Goal: Find specific page/section: Locate a particular part of the current website

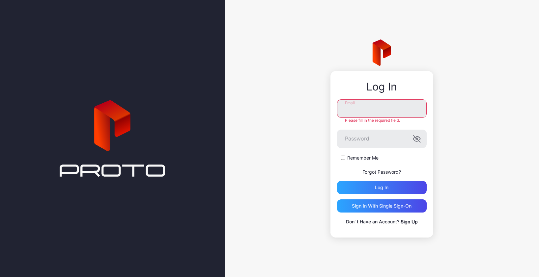
type input "**********"
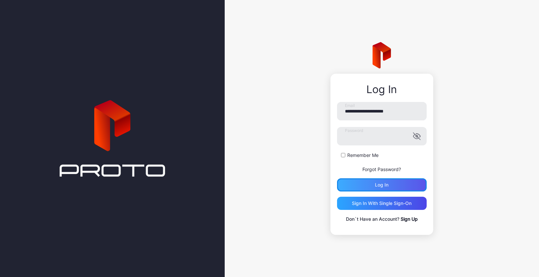
click at [382, 188] on div "Log in" at bounding box center [382, 185] width 90 height 13
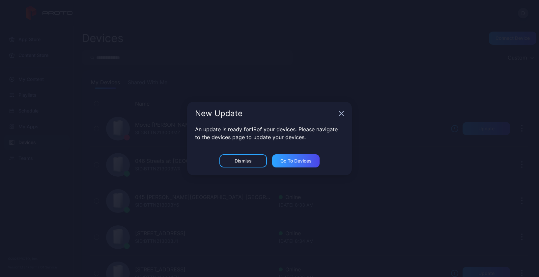
click at [340, 114] on icon "button" at bounding box center [341, 114] width 4 height 4
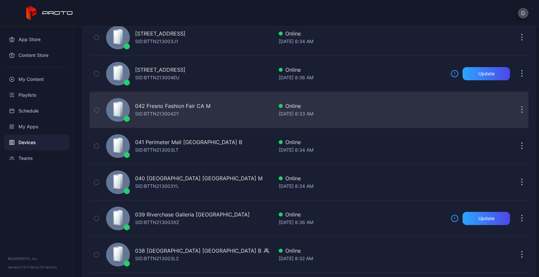
scroll to position [245, 0]
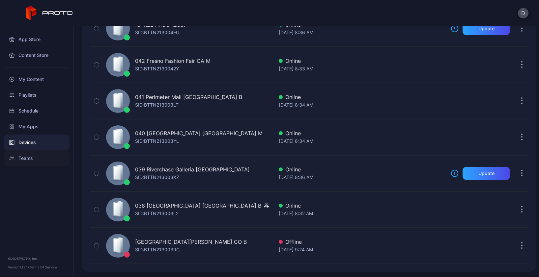
click at [41, 159] on div "Teams" at bounding box center [37, 159] width 66 height 16
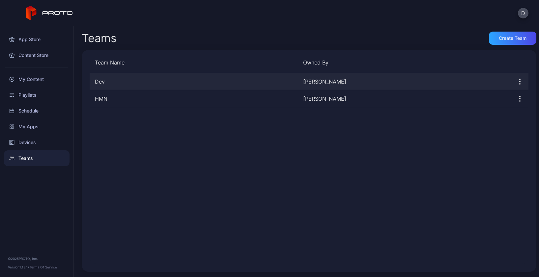
click at [121, 80] on div "Dev" at bounding box center [194, 82] width 208 height 8
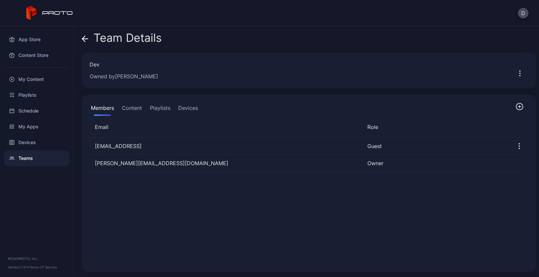
click at [183, 110] on button "Devices" at bounding box center [188, 109] width 22 height 13
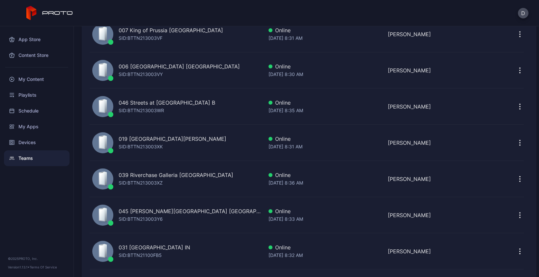
scroll to position [613, 0]
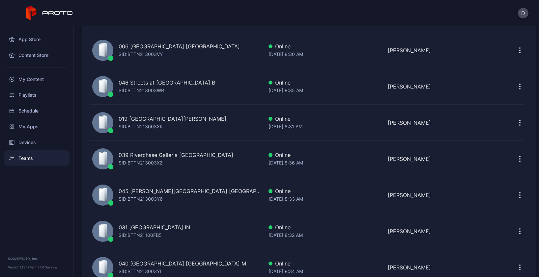
click at [196, 196] on div "045 [PERSON_NAME][GEOGRAPHIC_DATA] MA SID: BTTN213003Y6" at bounding box center [177, 195] width 174 height 30
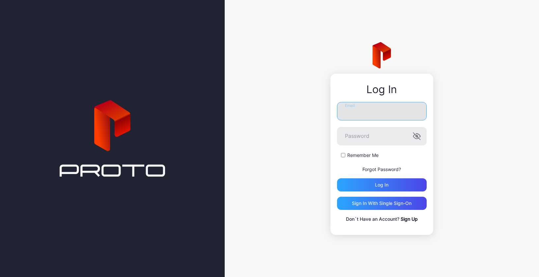
click at [373, 109] on input "Email" at bounding box center [382, 111] width 90 height 18
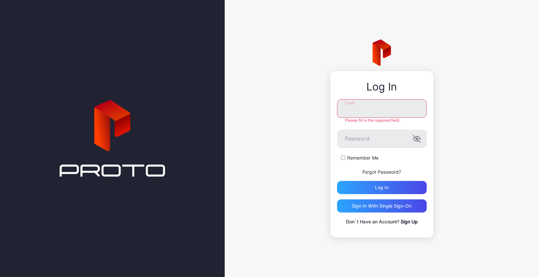
type input "**********"
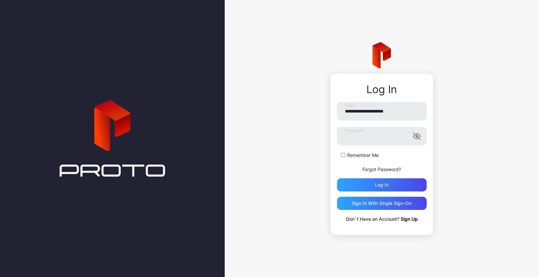
click at [290, 155] on div "**********" at bounding box center [382, 138] width 314 height 277
click at [382, 181] on div "Log in" at bounding box center [382, 185] width 90 height 13
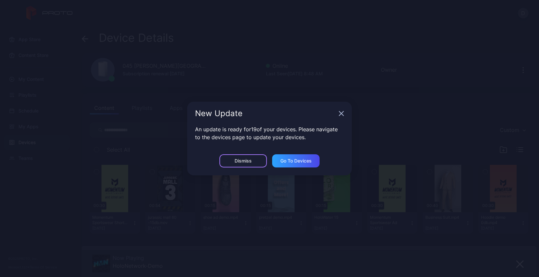
click at [248, 160] on div "Dismiss" at bounding box center [243, 160] width 17 height 5
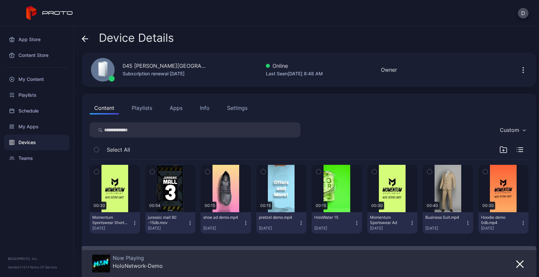
click at [86, 39] on icon at bounding box center [85, 39] width 6 height 0
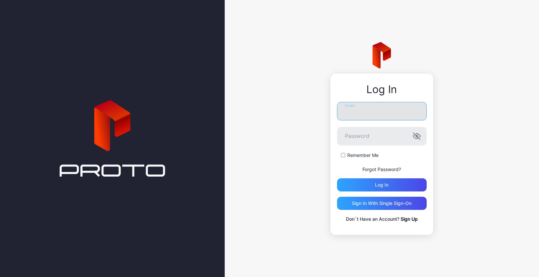
click at [365, 111] on input "Email" at bounding box center [382, 111] width 90 height 18
type input "**********"
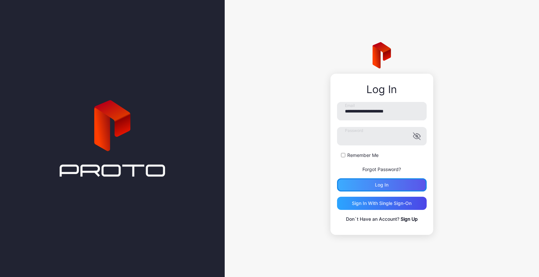
click at [378, 185] on div "Log in" at bounding box center [382, 184] width 14 height 5
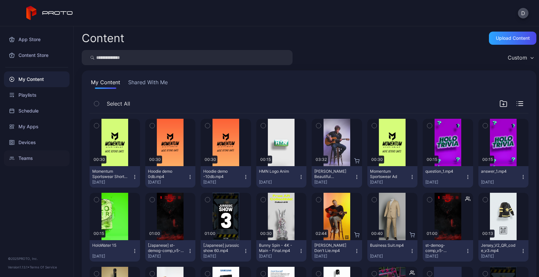
click at [29, 156] on div "Teams" at bounding box center [37, 159] width 66 height 16
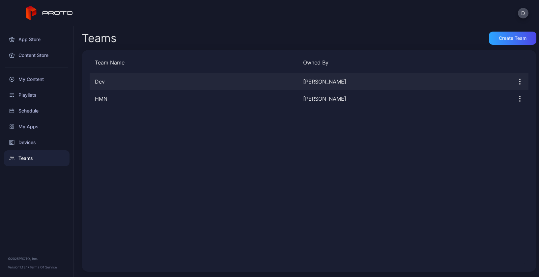
click at [238, 84] on div "Dev" at bounding box center [194, 82] width 208 height 8
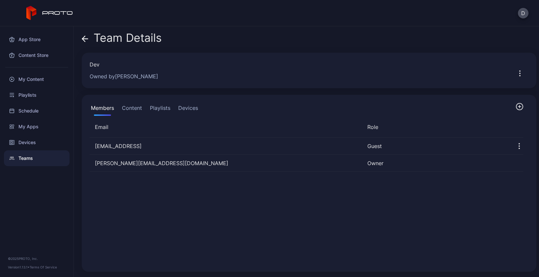
click at [182, 108] on button "Devices" at bounding box center [188, 109] width 22 height 13
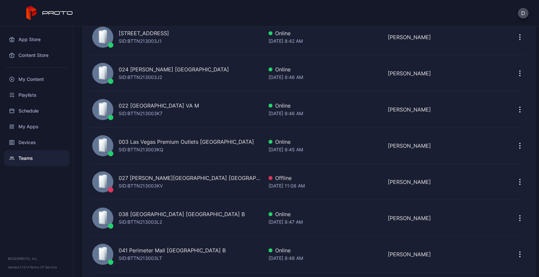
scroll to position [123, 0]
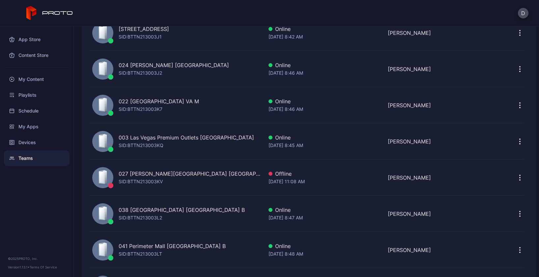
click at [211, 174] on div "027 [PERSON_NAME][GEOGRAPHIC_DATA] [GEOGRAPHIC_DATA] SID: BTTN213003KV" at bounding box center [177, 178] width 174 height 30
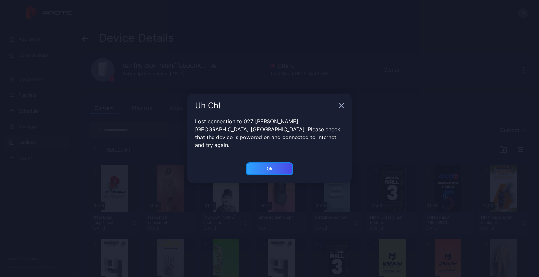
click at [275, 165] on div "Ok" at bounding box center [269, 168] width 47 height 13
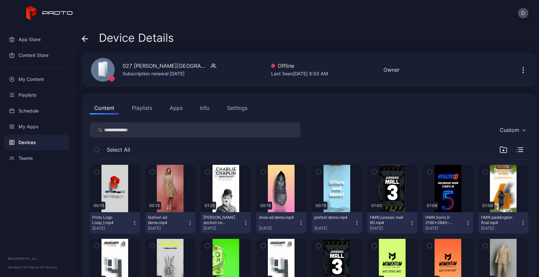
click at [174, 109] on button "Apps" at bounding box center [176, 107] width 22 height 13
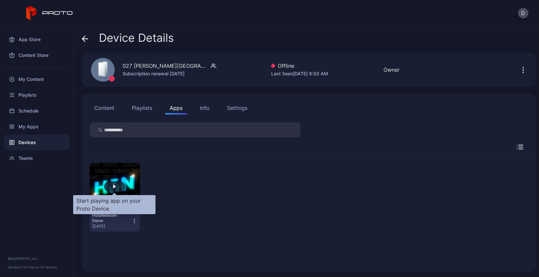
click at [113, 187] on div "button" at bounding box center [114, 187] width 3 height 4
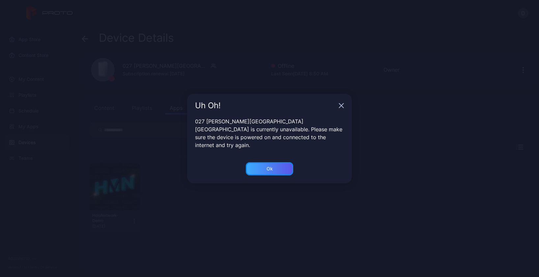
click at [271, 162] on div "Ok" at bounding box center [269, 168] width 47 height 13
